Goal: Task Accomplishment & Management: Manage account settings

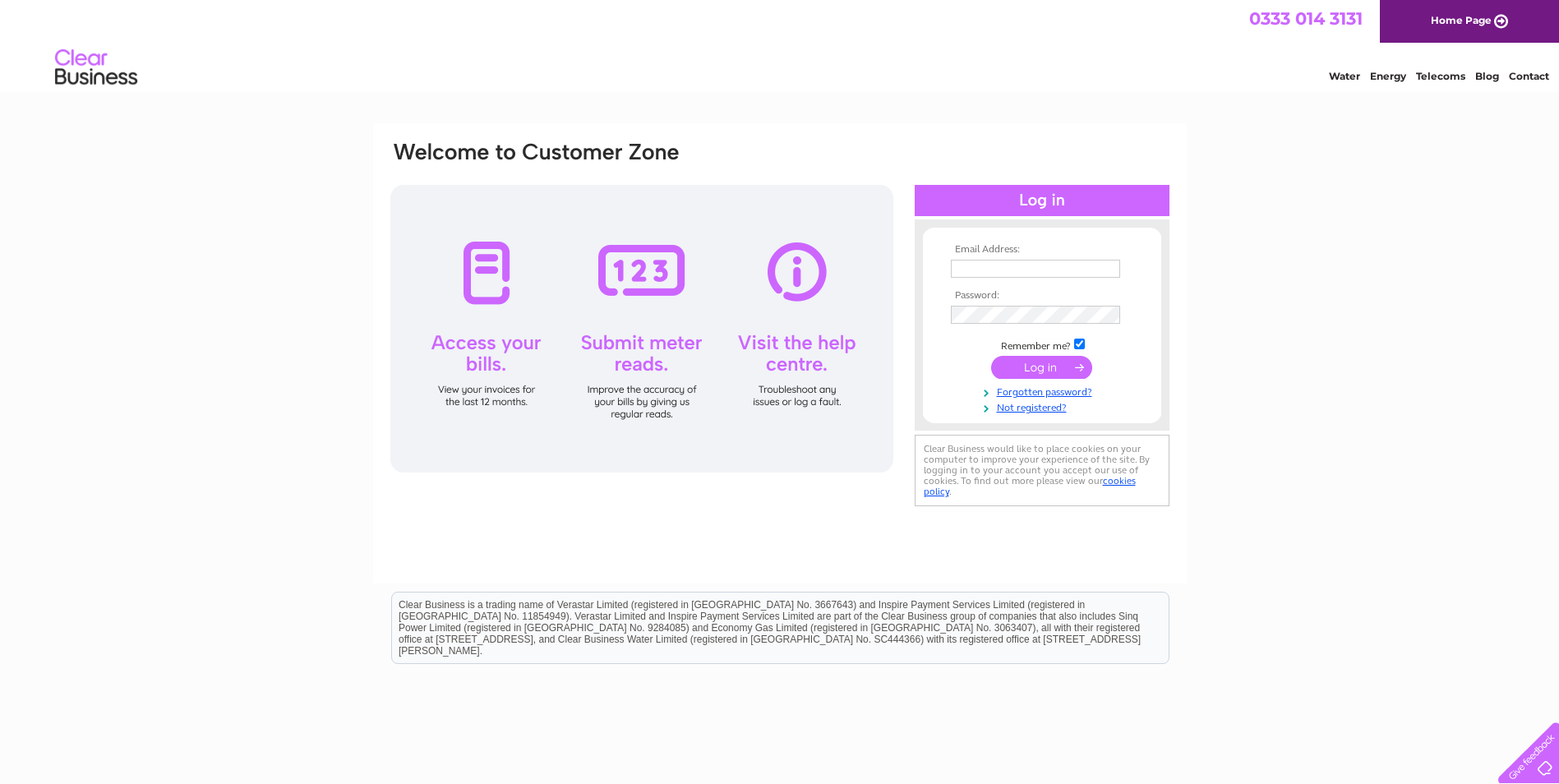
click at [1007, 262] on input "text" at bounding box center [1036, 269] width 169 height 18
type input "Mark.mackie@texo.co.uk"
click at [1062, 366] on input "submit" at bounding box center [1042, 368] width 101 height 23
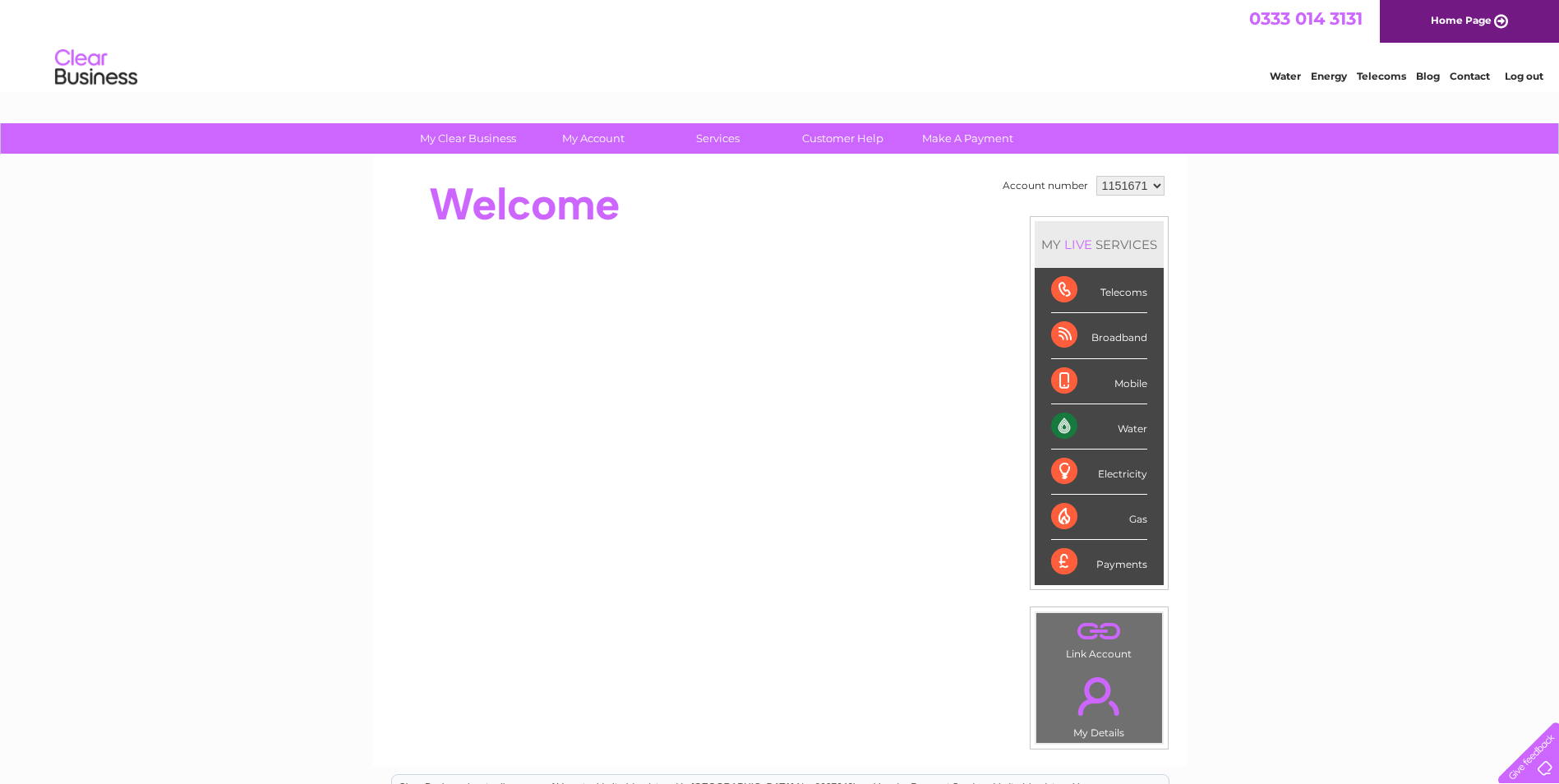
click at [1130, 432] on div "Water" at bounding box center [1100, 427] width 96 height 45
click at [1063, 425] on div "Water" at bounding box center [1100, 427] width 96 height 45
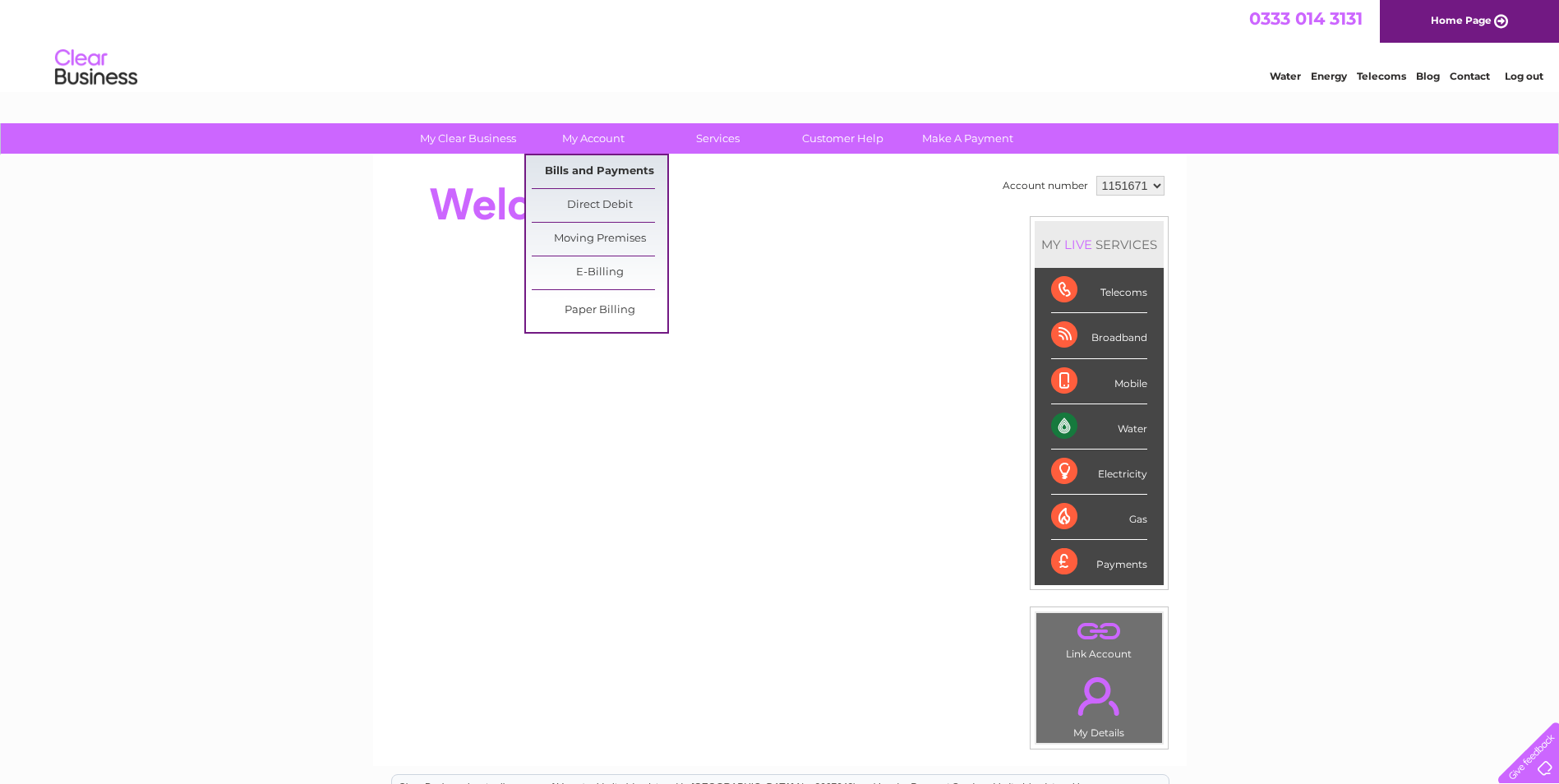
click at [588, 180] on link "Bills and Payments" at bounding box center [600, 171] width 135 height 32
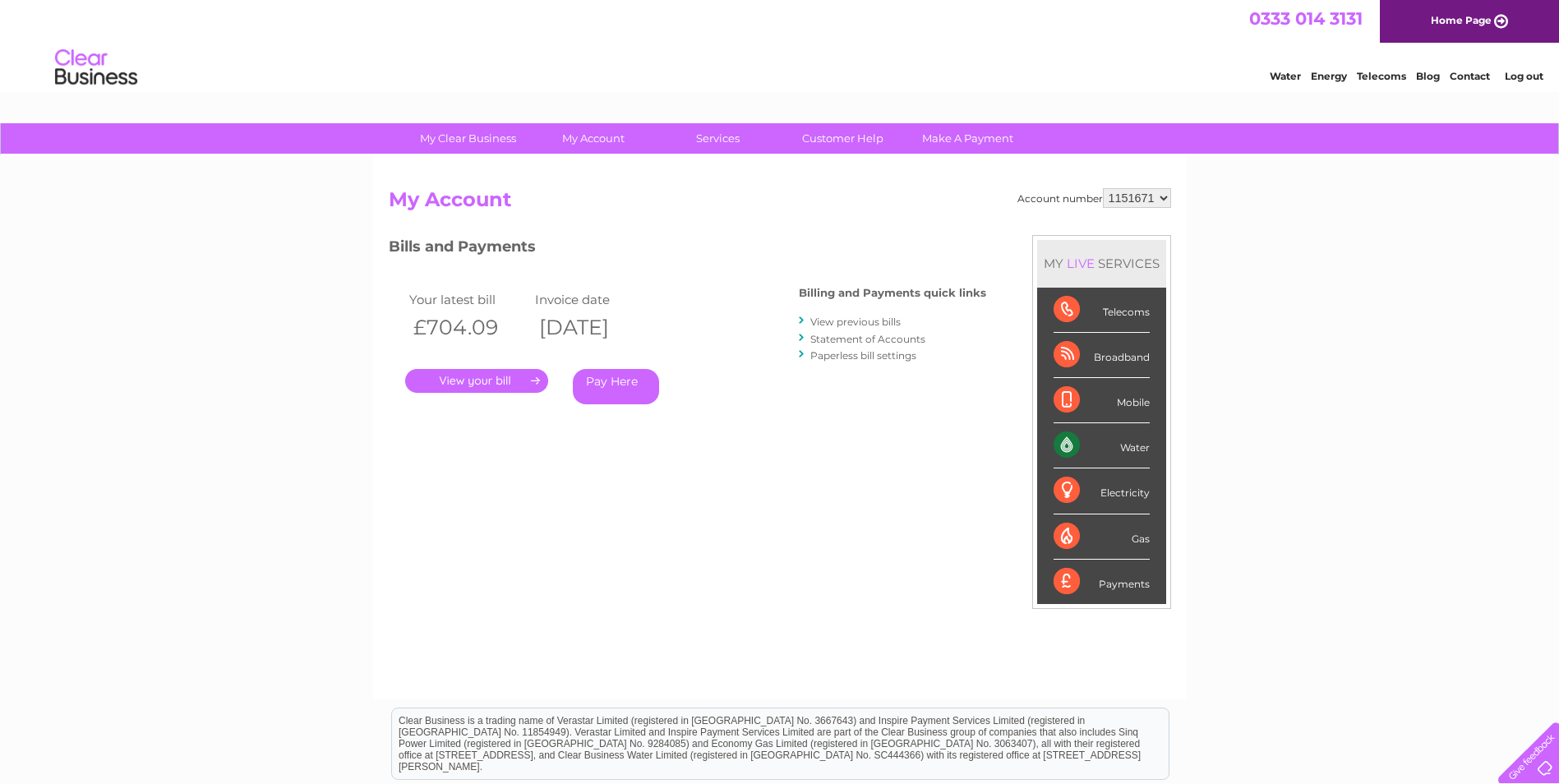
click at [496, 377] on link "." at bounding box center [477, 381] width 143 height 24
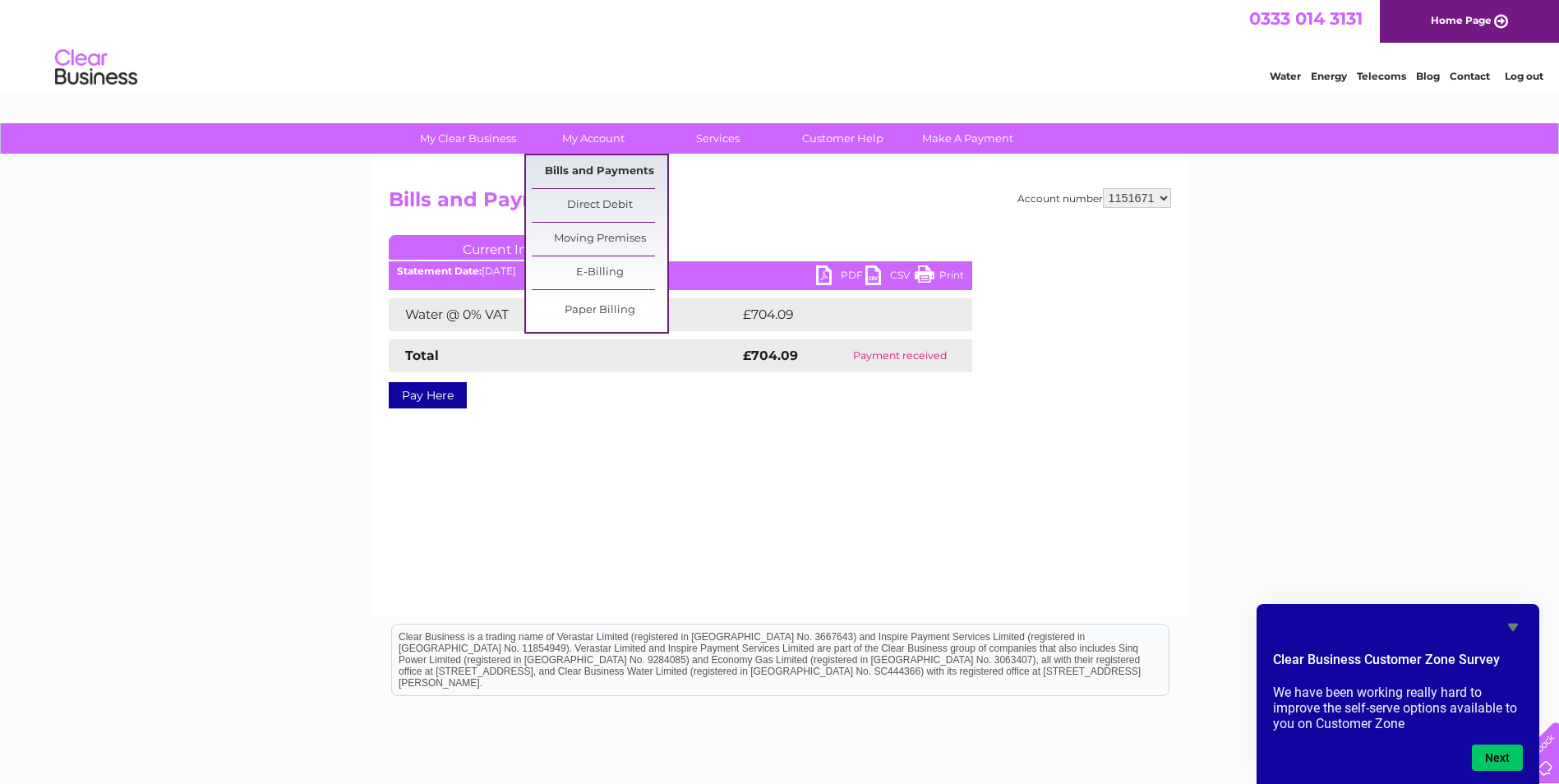
click at [591, 170] on link "Bills and Payments" at bounding box center [600, 171] width 135 height 32
